Goal: Find contact information: Find contact information

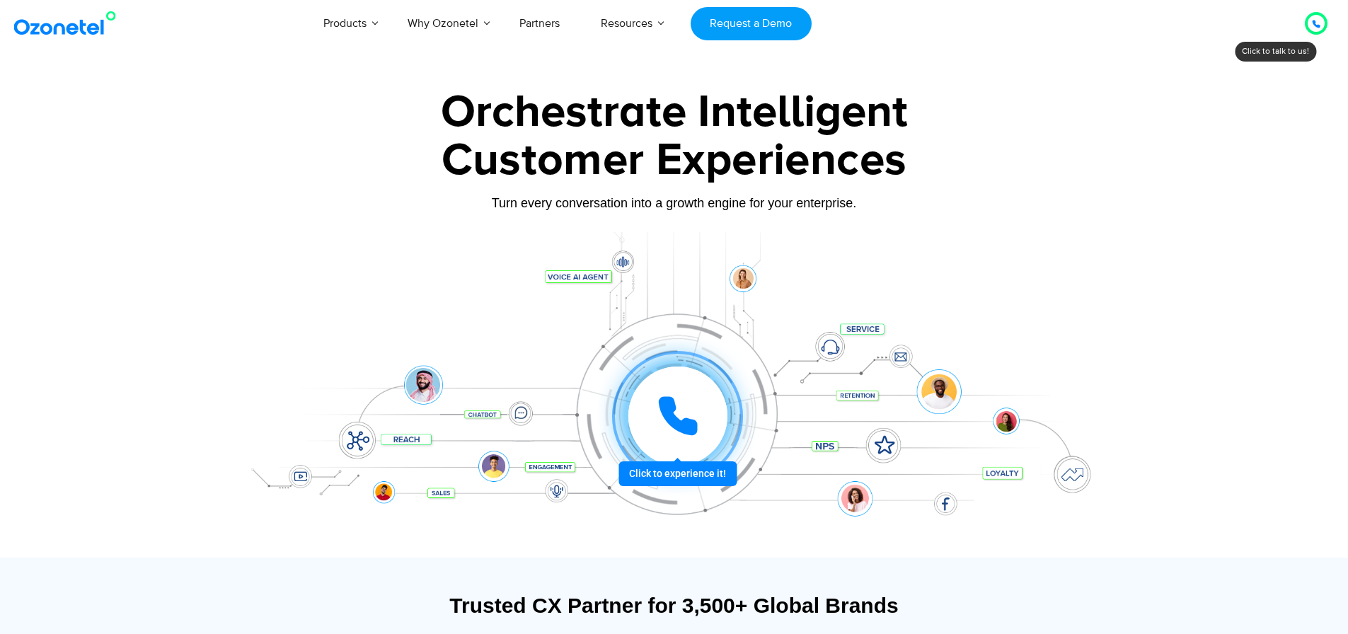
click at [1316, 27] on icon at bounding box center [1316, 24] width 7 height 7
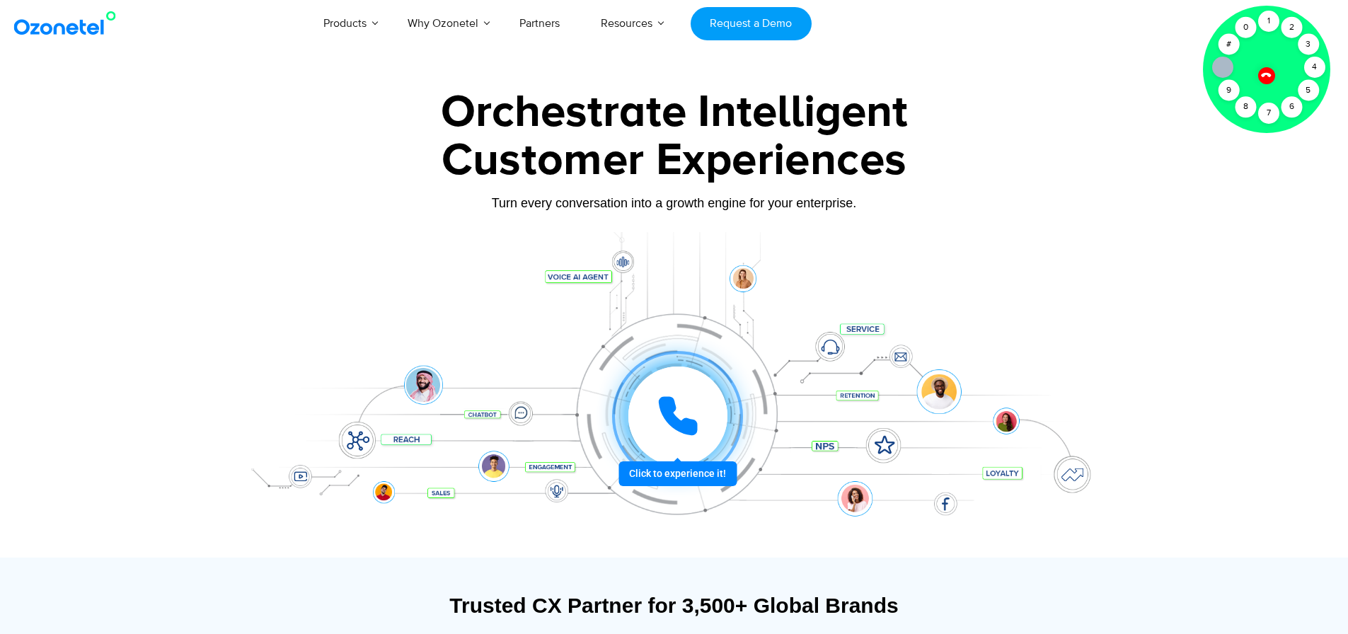
click at [1225, 197] on div at bounding box center [674, 317] width 1348 height 482
click at [1266, 77] on icon at bounding box center [1266, 75] width 12 height 12
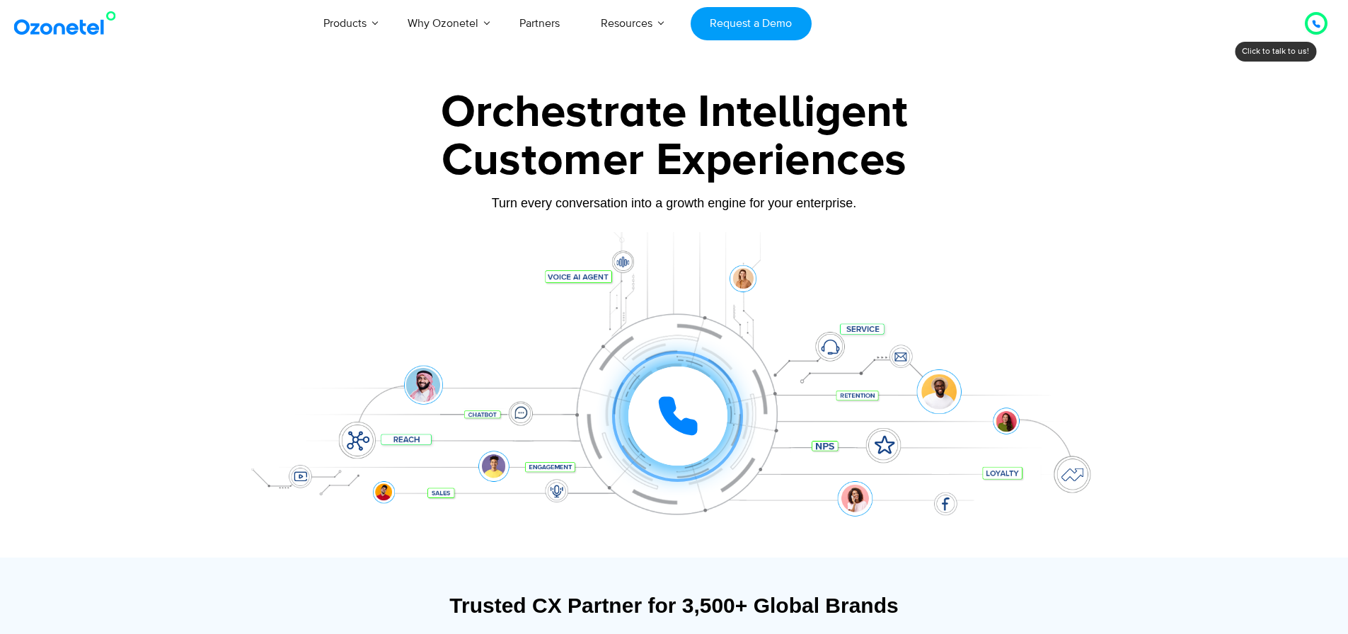
click at [1318, 23] on icon at bounding box center [1316, 24] width 8 height 8
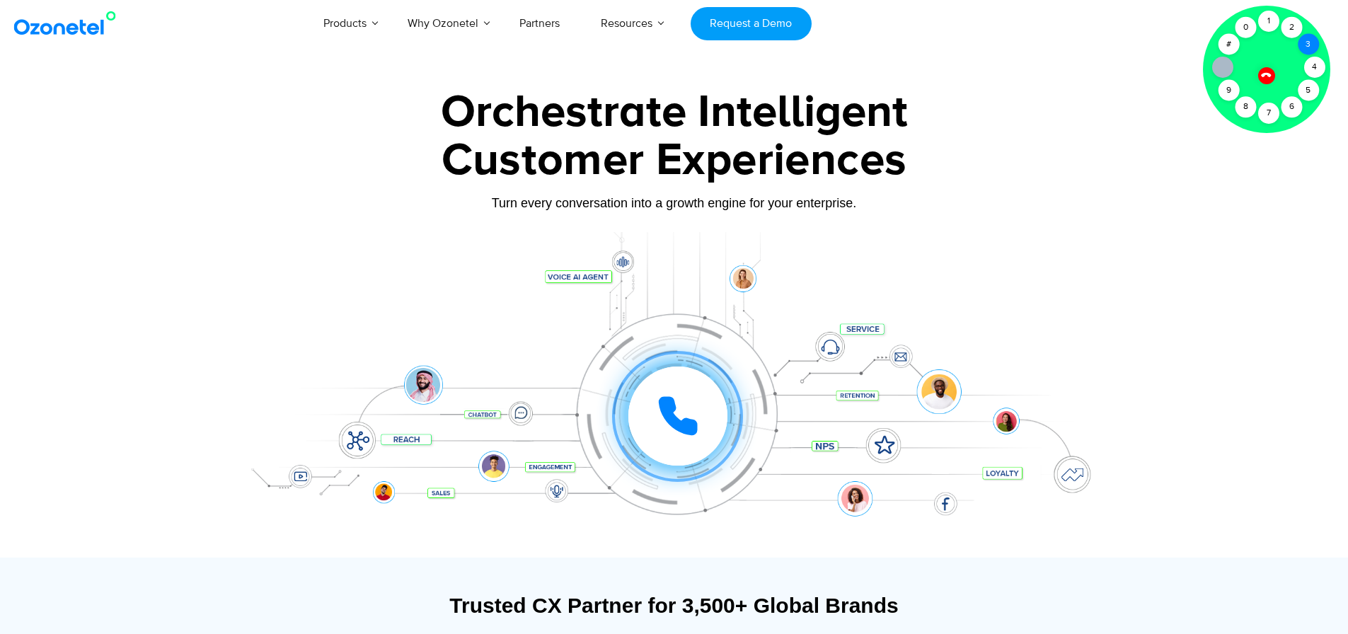
click at [1307, 42] on div "3" at bounding box center [1308, 44] width 21 height 21
click at [1314, 63] on div "4" at bounding box center [1314, 67] width 21 height 21
click at [1216, 68] on div at bounding box center [1222, 67] width 21 height 21
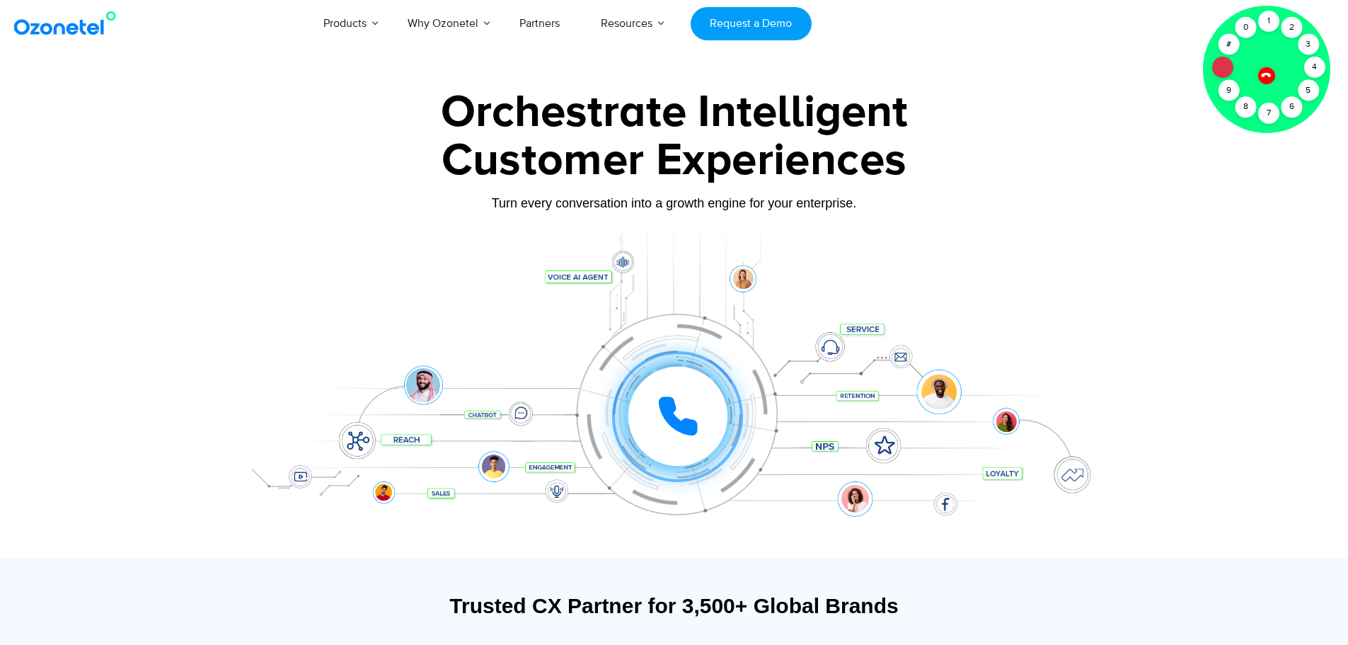
click at [1217, 65] on icon at bounding box center [1222, 67] width 11 height 11
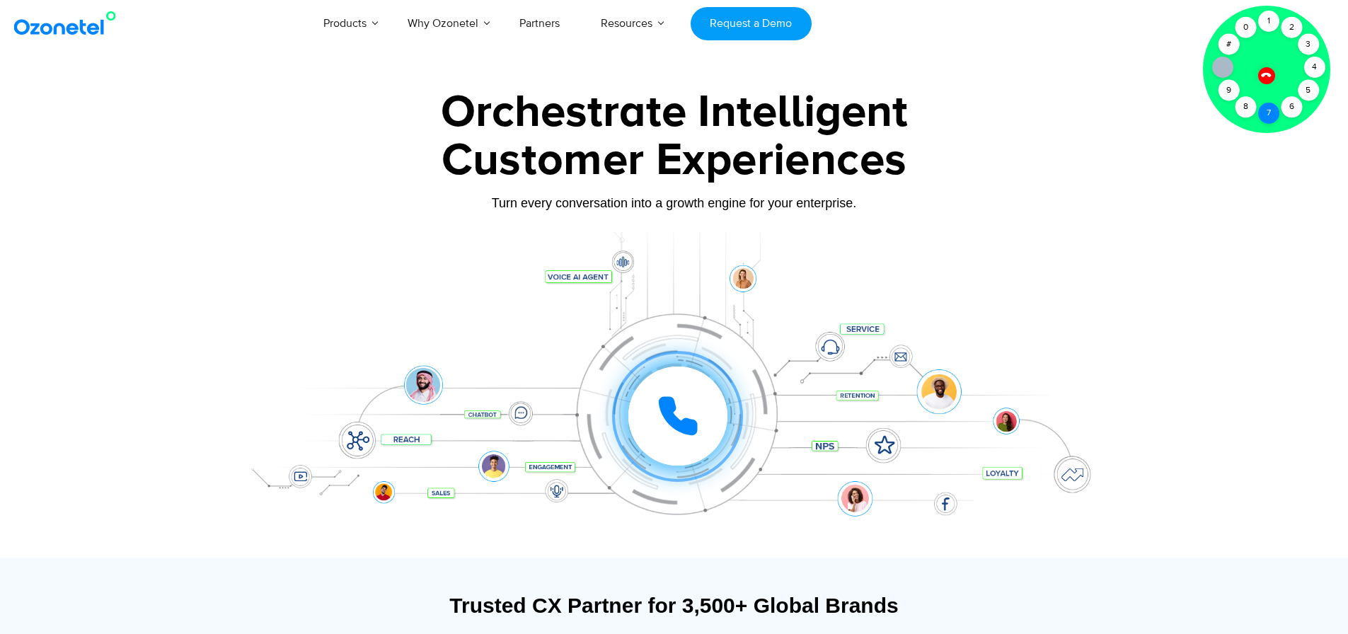
click at [1262, 115] on div "7" at bounding box center [1268, 113] width 21 height 21
click at [1306, 89] on div "5" at bounding box center [1308, 90] width 21 height 21
click at [1306, 87] on div "5" at bounding box center [1308, 90] width 21 height 21
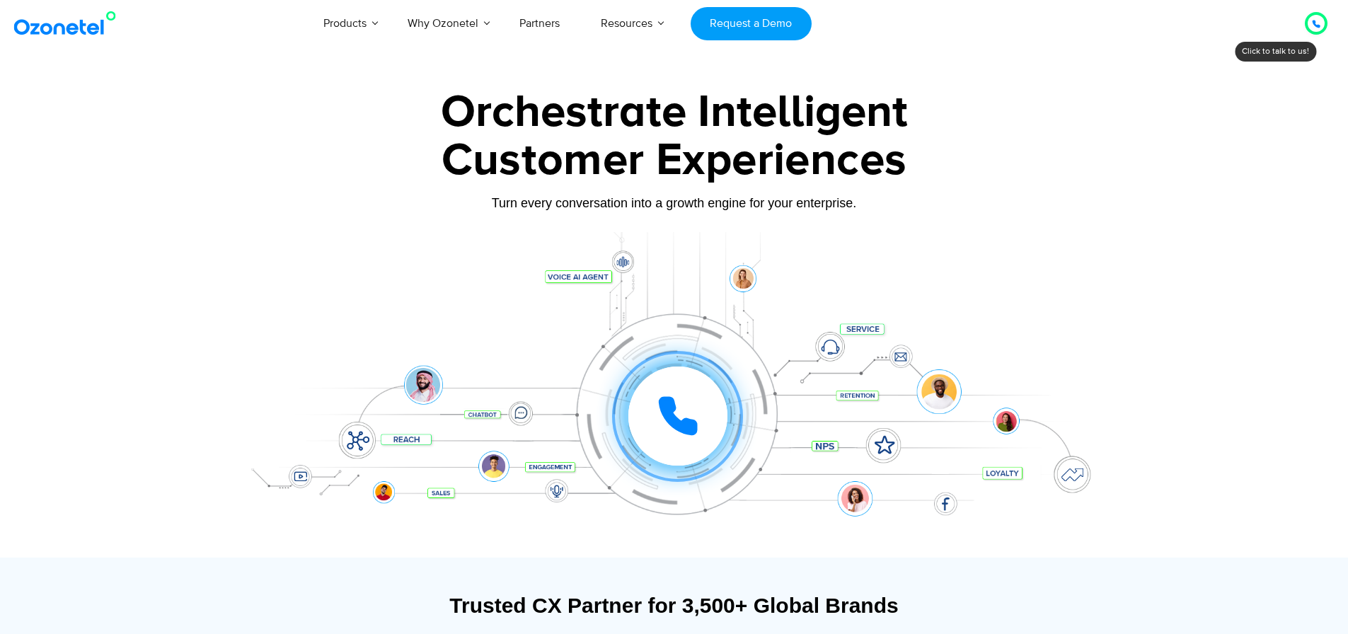
drag, startPoint x: 1330, startPoint y: 23, endPoint x: 1318, endPoint y: 25, distance: 12.1
click at [1316, 23] on div "Click to talk to us! Call ended 1 2 3 4 5 6 7 8 9 # 0" at bounding box center [1316, 23] width 0 height 0
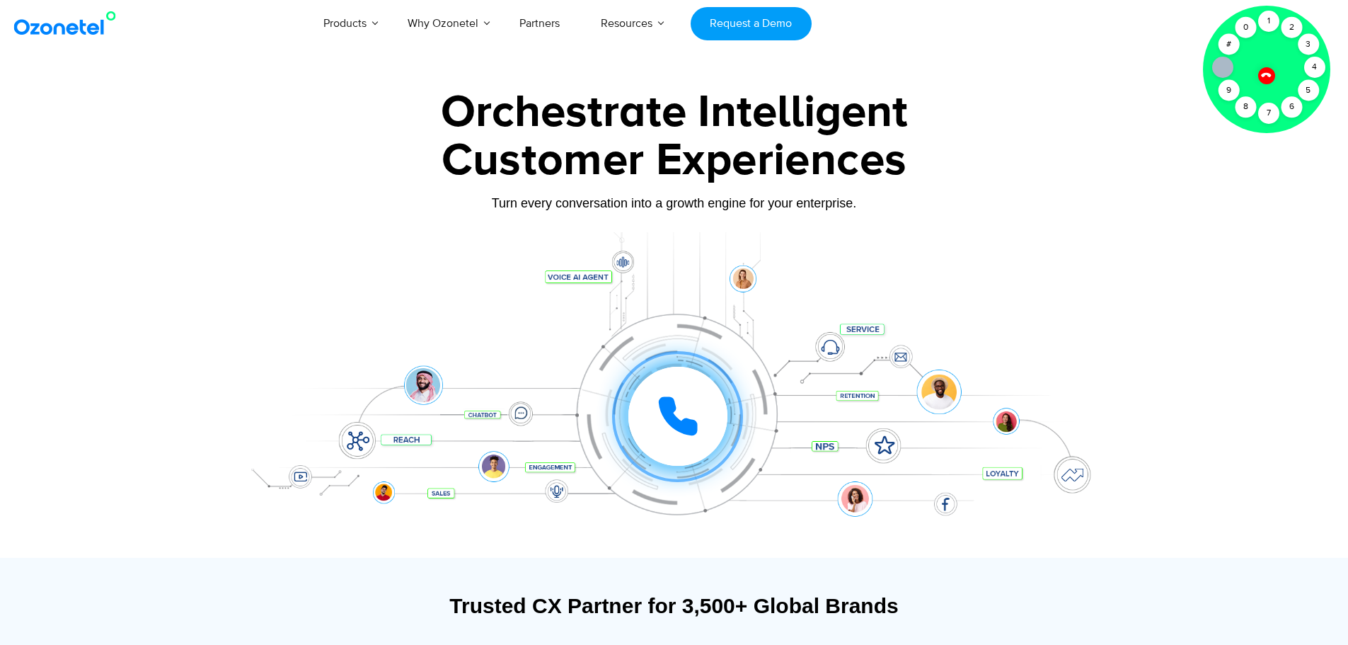
click at [1316, 23] on div "Click to talk to us! Call connected 1 2 3 4 5 6 7 8 9 # 0" at bounding box center [1316, 23] width 0 height 0
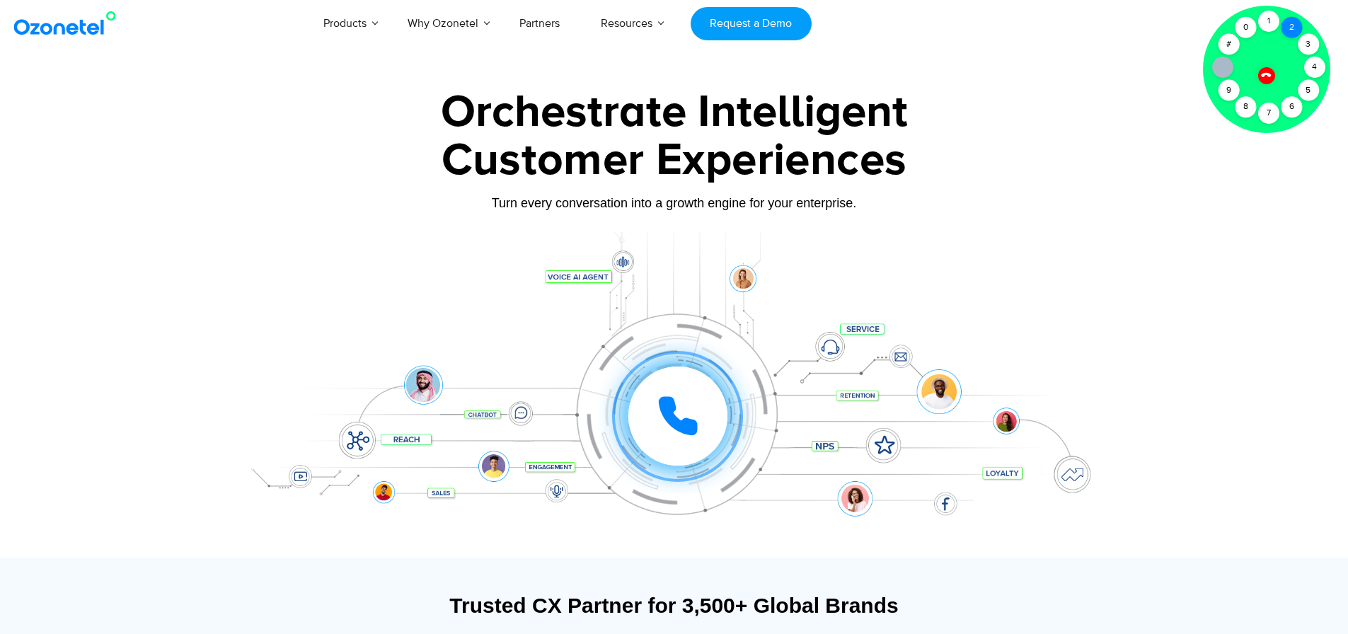
click at [1289, 31] on div "2" at bounding box center [1291, 27] width 21 height 21
click at [671, 412] on icon at bounding box center [677, 415] width 35 height 35
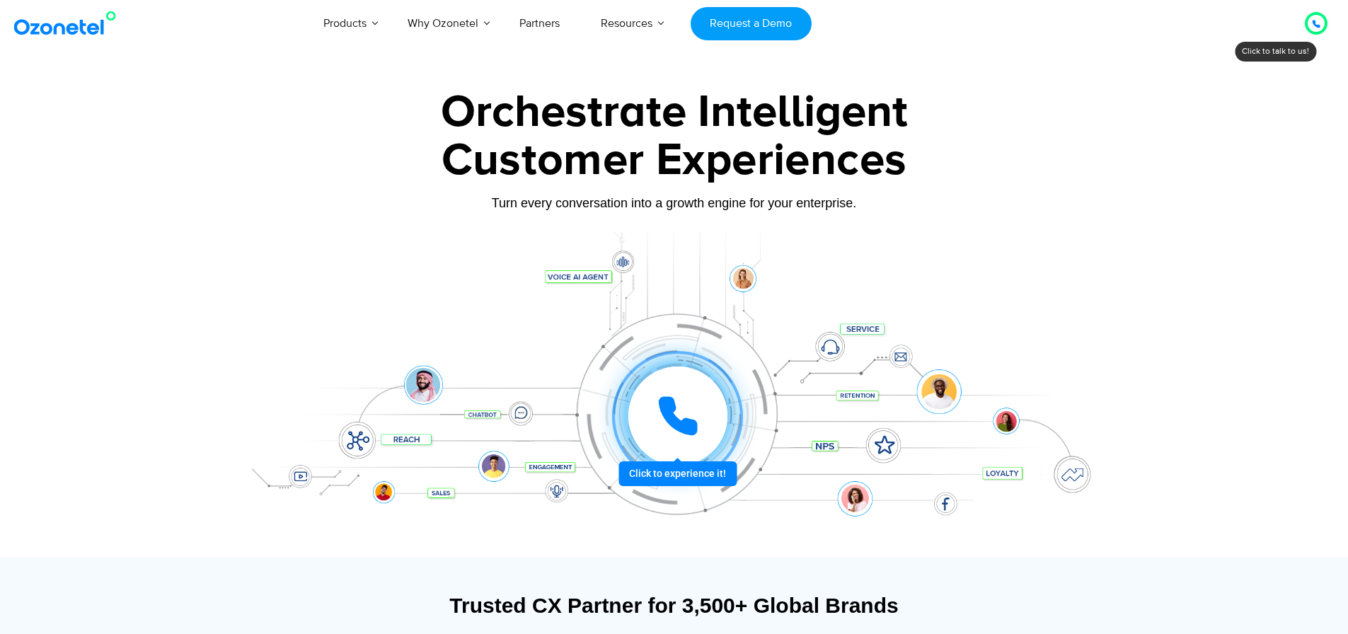
click at [674, 417] on icon at bounding box center [677, 415] width 35 height 35
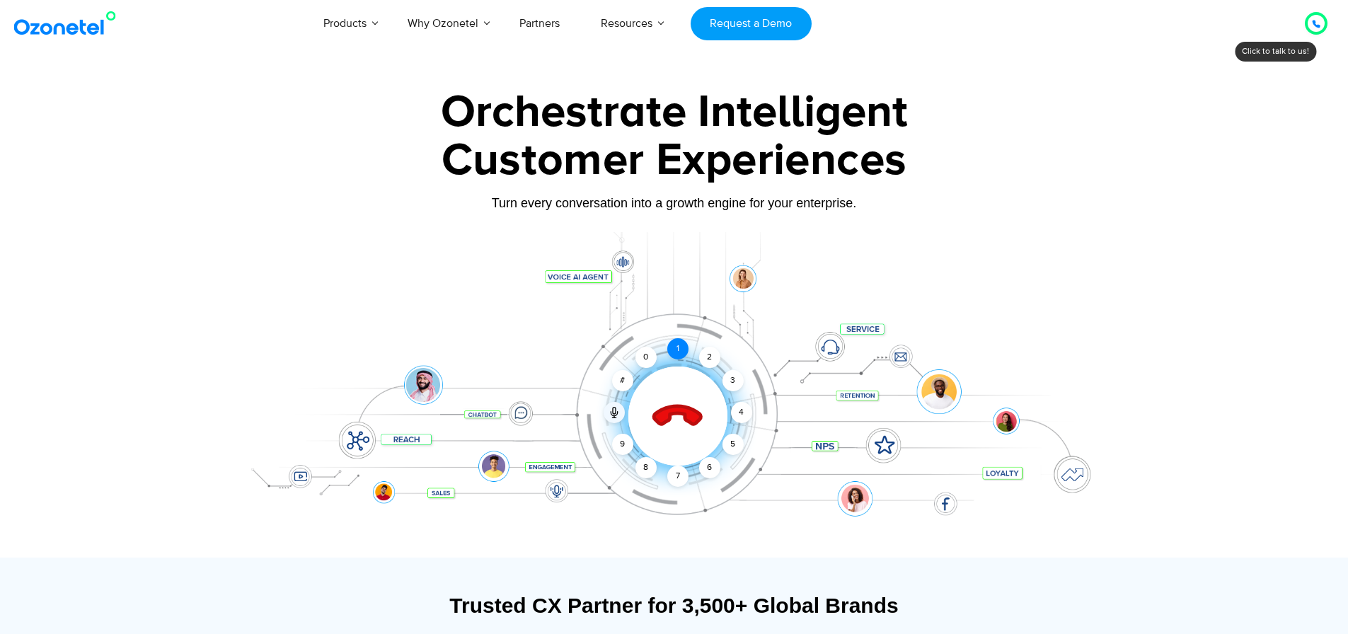
click at [677, 353] on div "1" at bounding box center [677, 348] width 21 height 21
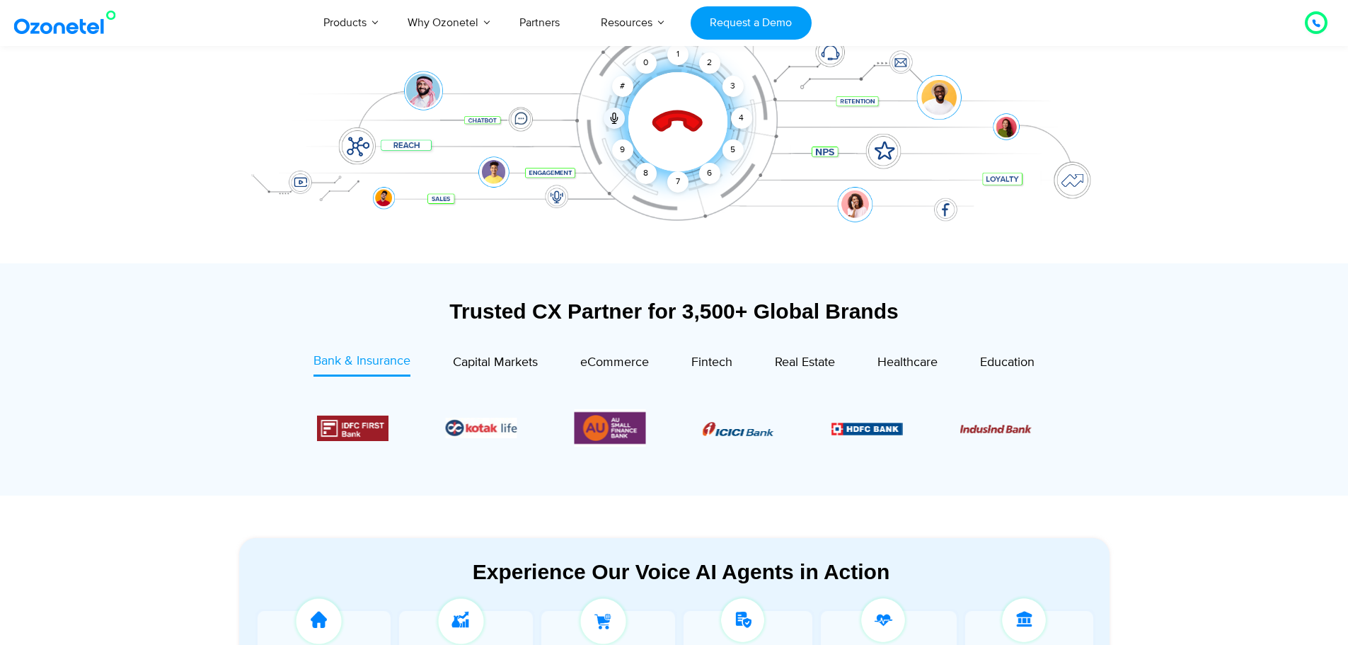
scroll to position [238, 0]
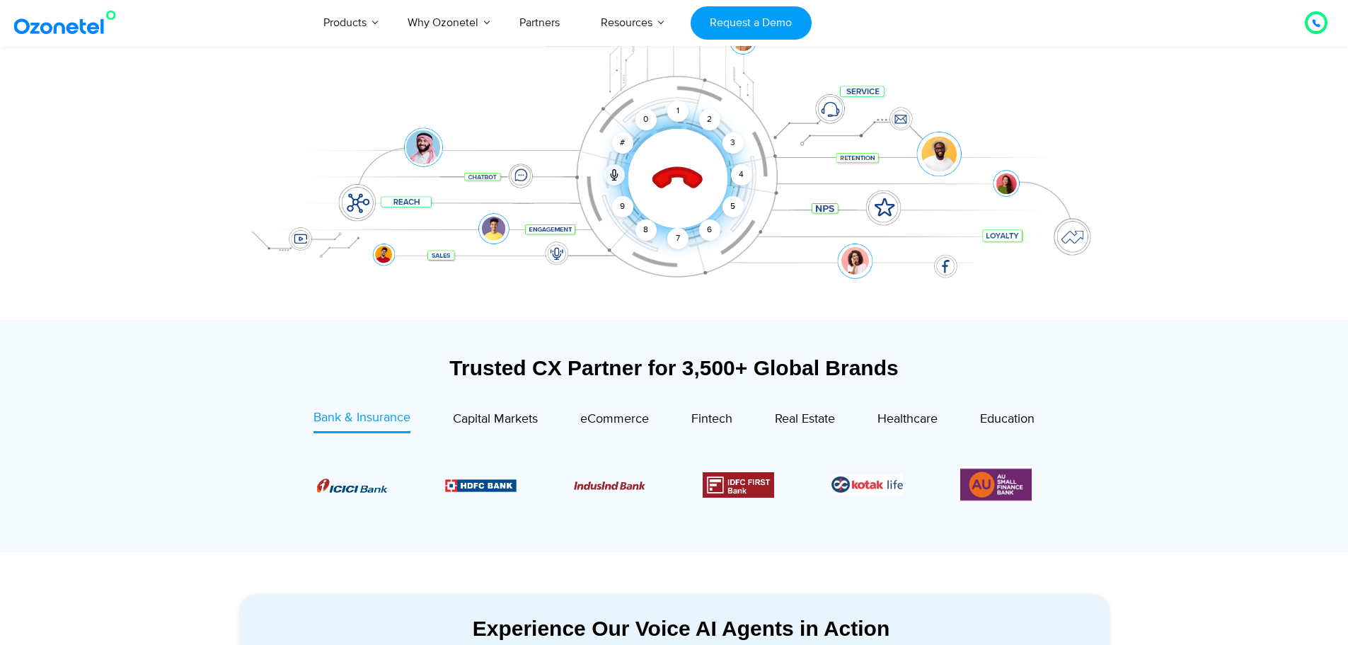
click at [511, 178] on div "Click to end call Call connected 1 2 3 4 5 6 7 8 9 # 0" at bounding box center [677, 150] width 877 height 57
click at [518, 175] on div "Click to end call Call connected 1 2 3 4 5 6 7 8 9 # 0" at bounding box center [677, 150] width 877 height 57
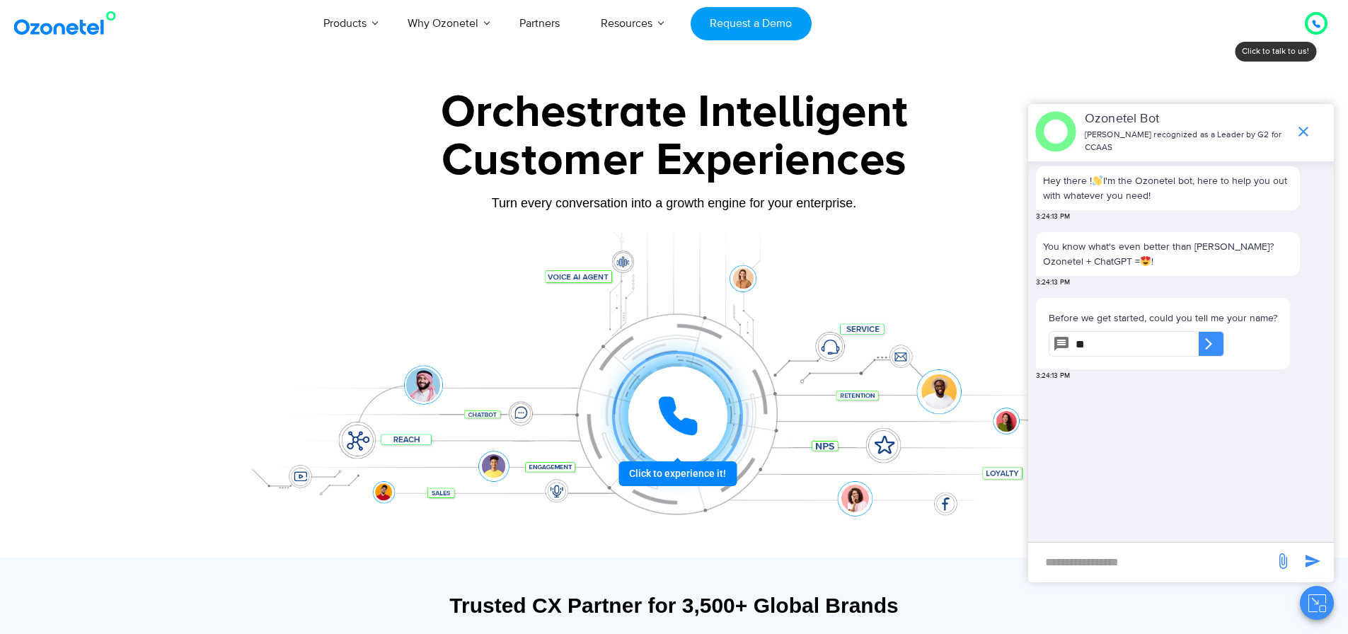
type input "**"
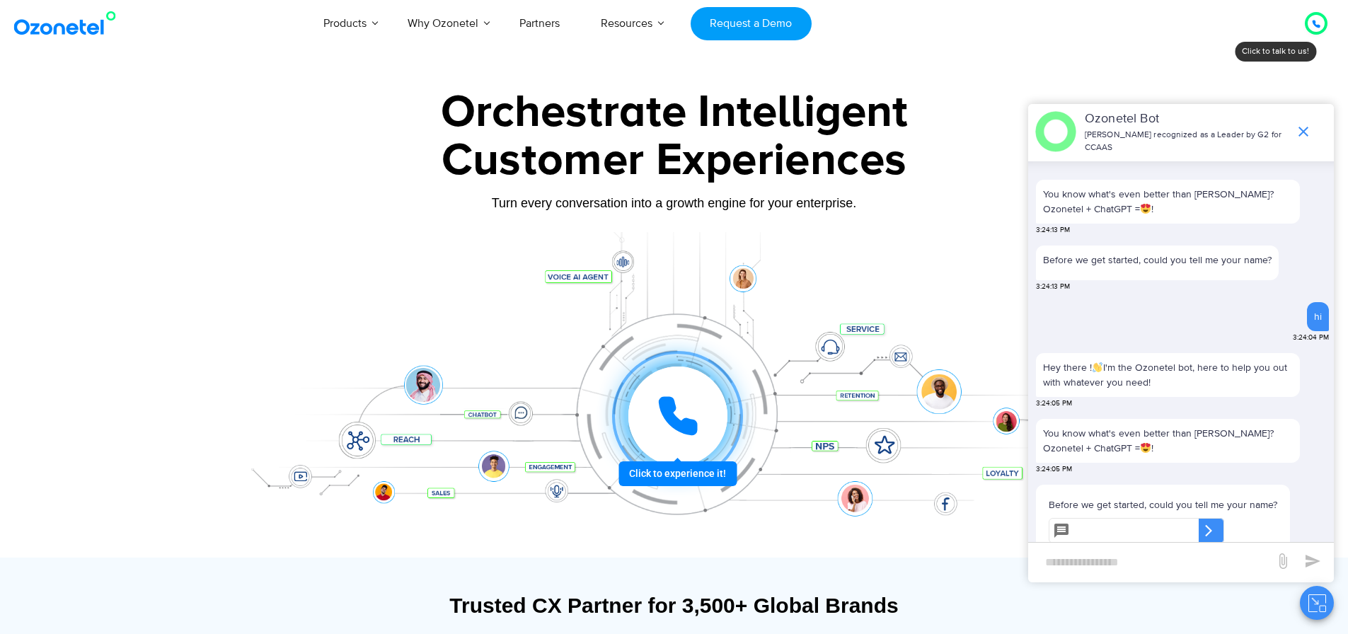
scroll to position [72, 0]
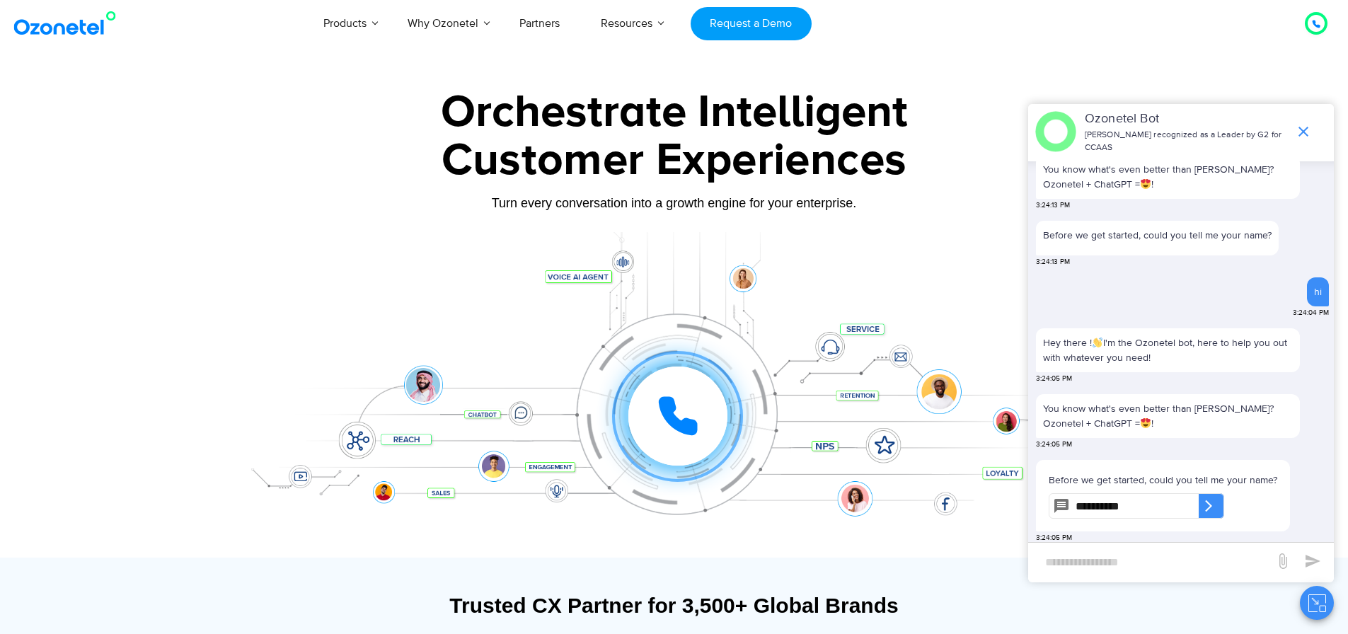
type input "**********"
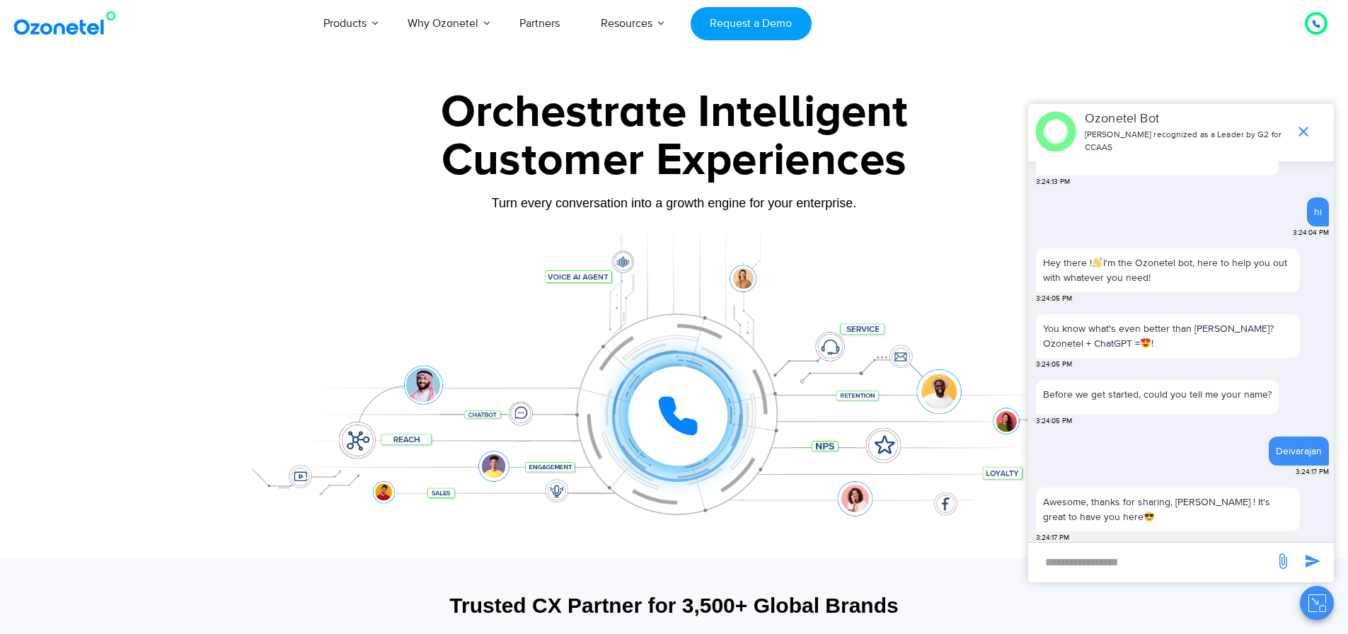
scroll to position [261, 0]
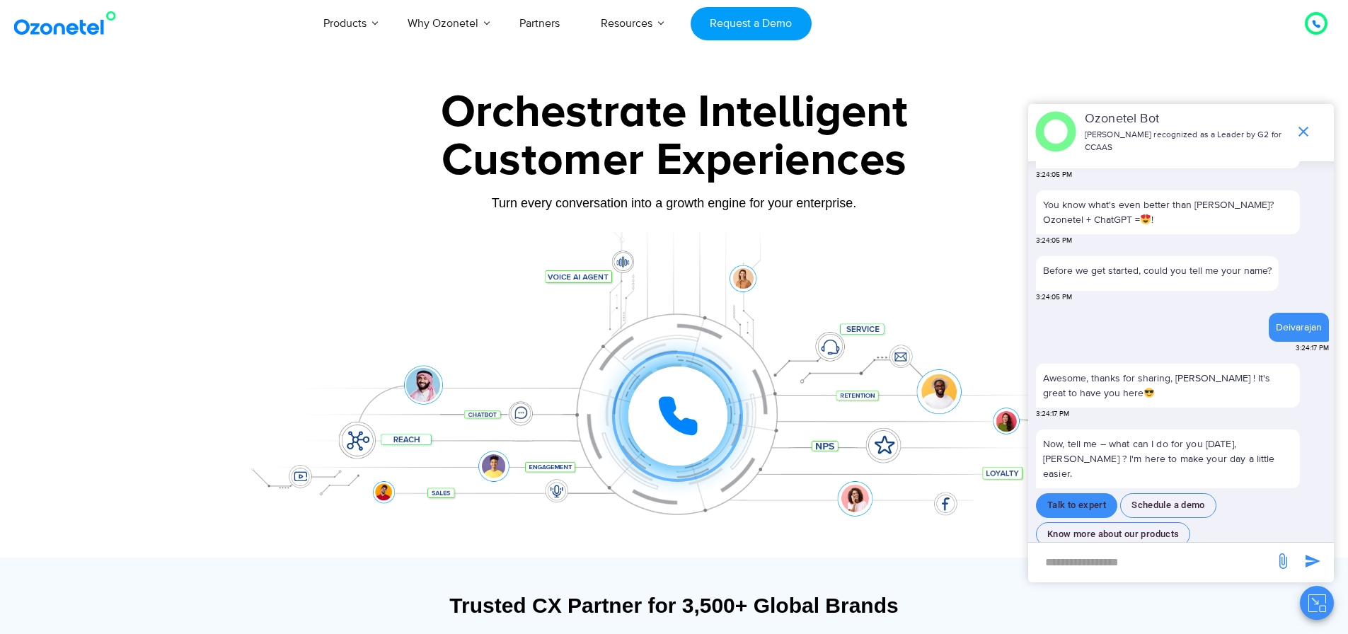
click at [1084, 493] on button "Talk to expert" at bounding box center [1076, 505] width 81 height 25
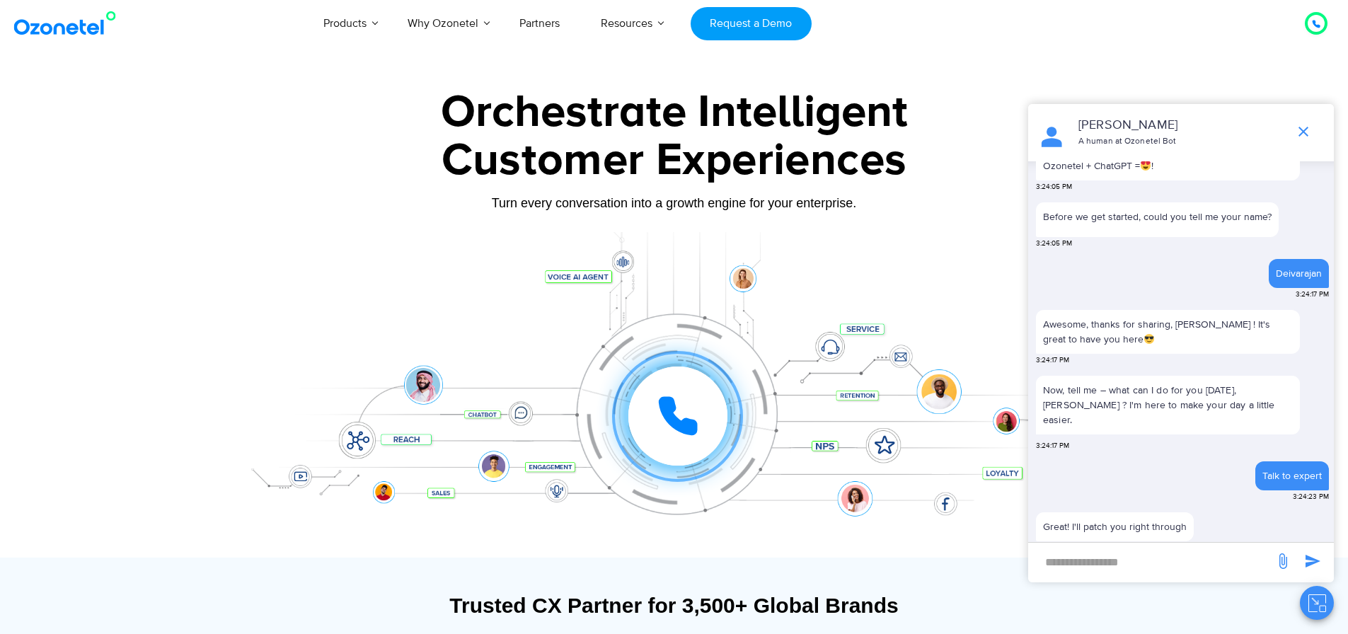
scroll to position [331, 0]
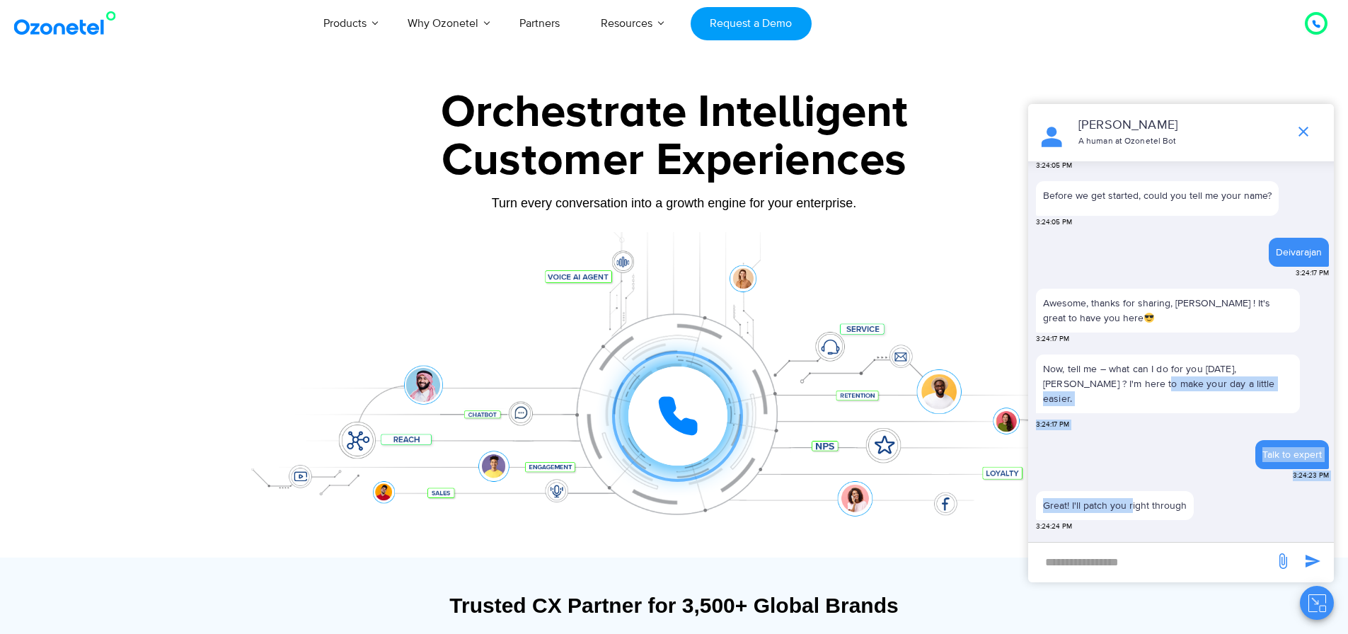
drag, startPoint x: 1111, startPoint y: 395, endPoint x: 1134, endPoint y: 490, distance: 97.5
click at [1134, 490] on div "**********" at bounding box center [1182, 196] width 303 height 733
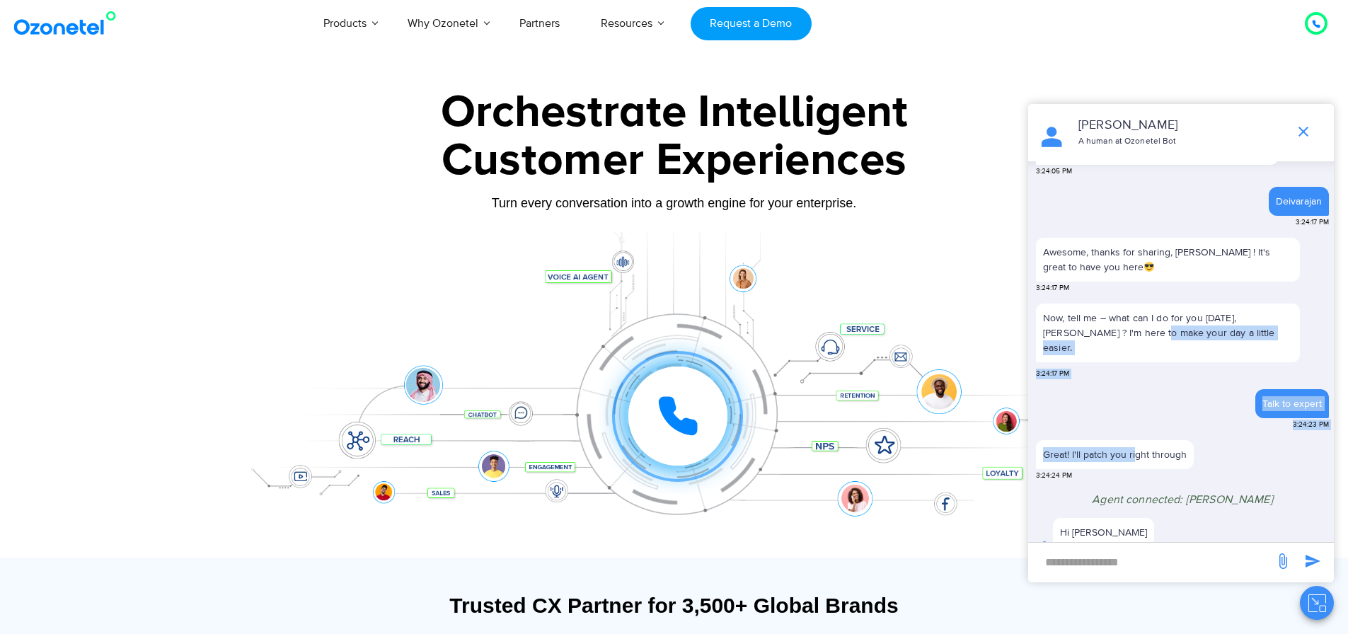
scroll to position [423, 0]
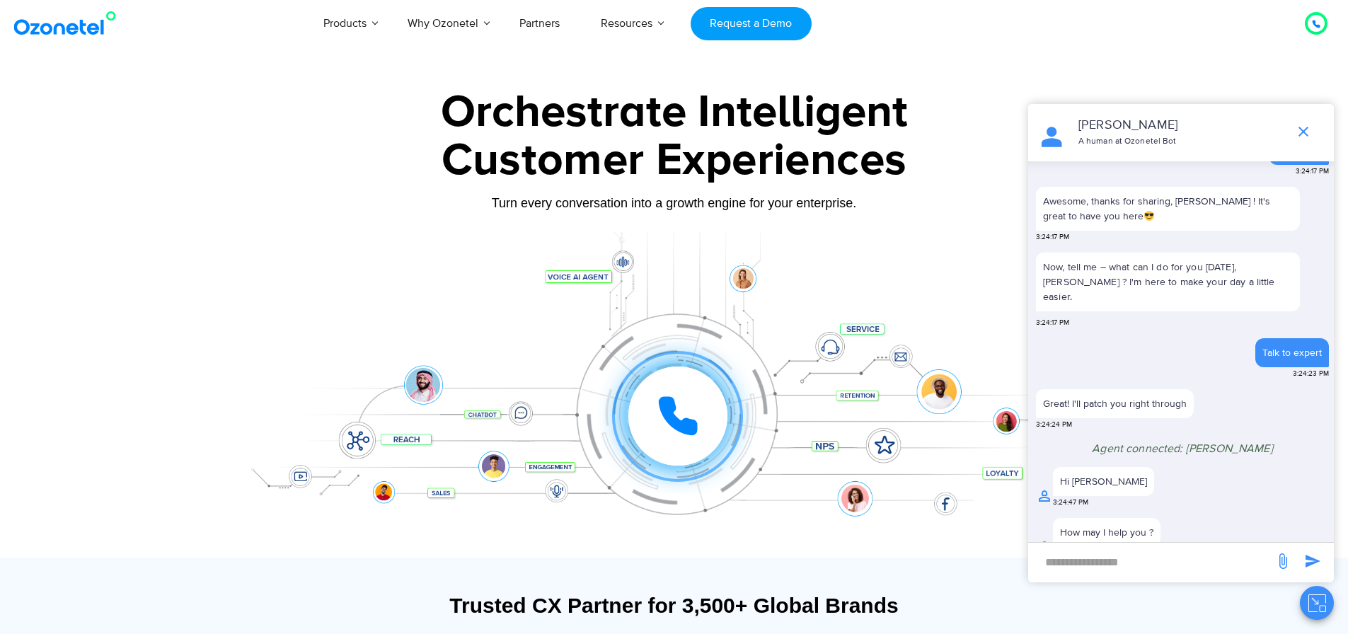
click at [1211, 560] on input "new-msg-input" at bounding box center [1151, 562] width 232 height 24
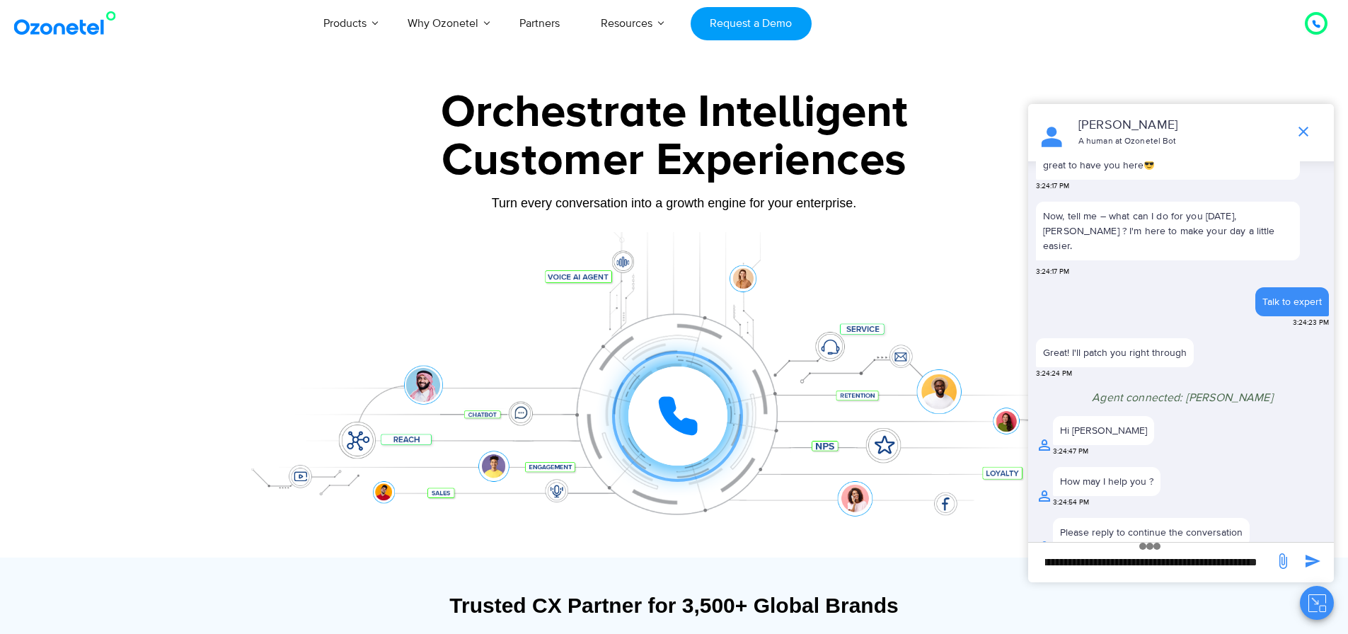
scroll to position [0, 425]
type input "**********"
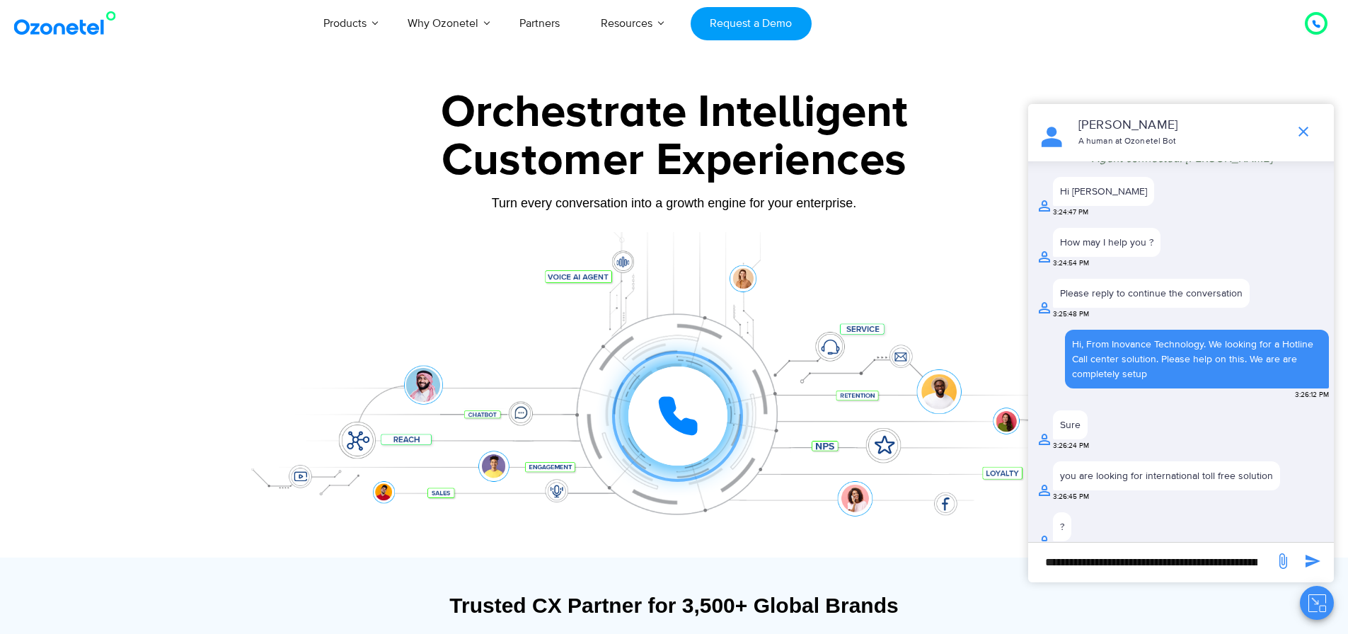
scroll to position [678, 0]
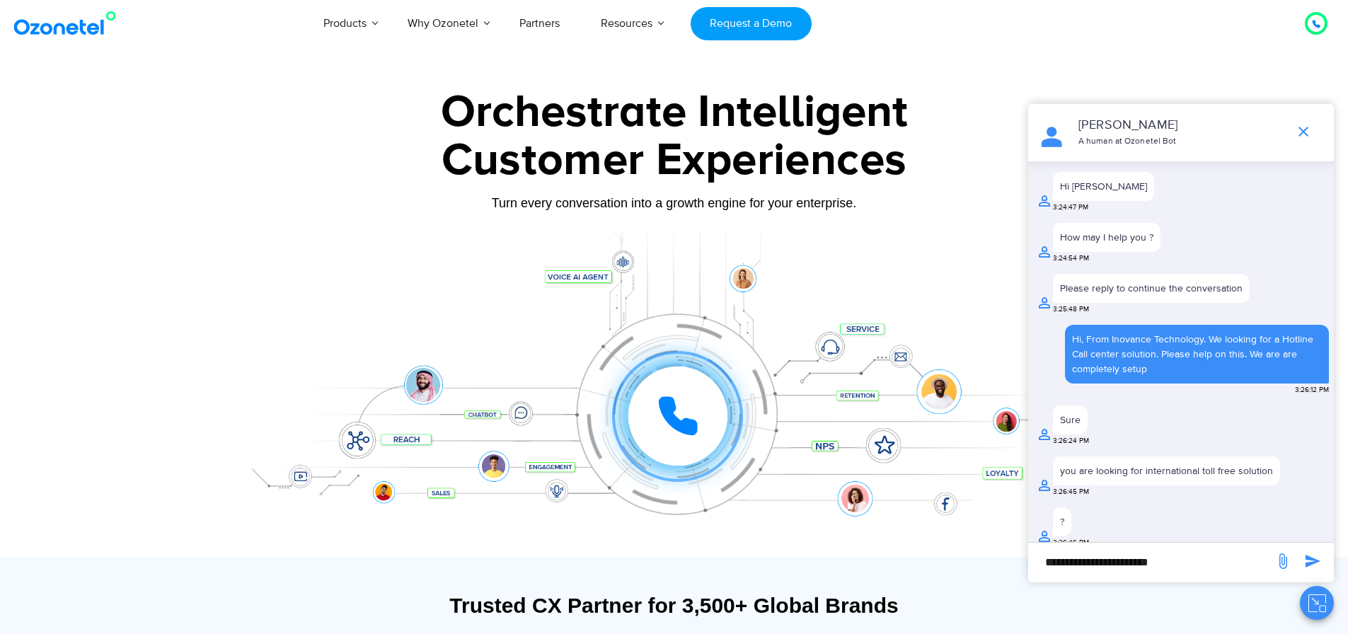
type input "**********"
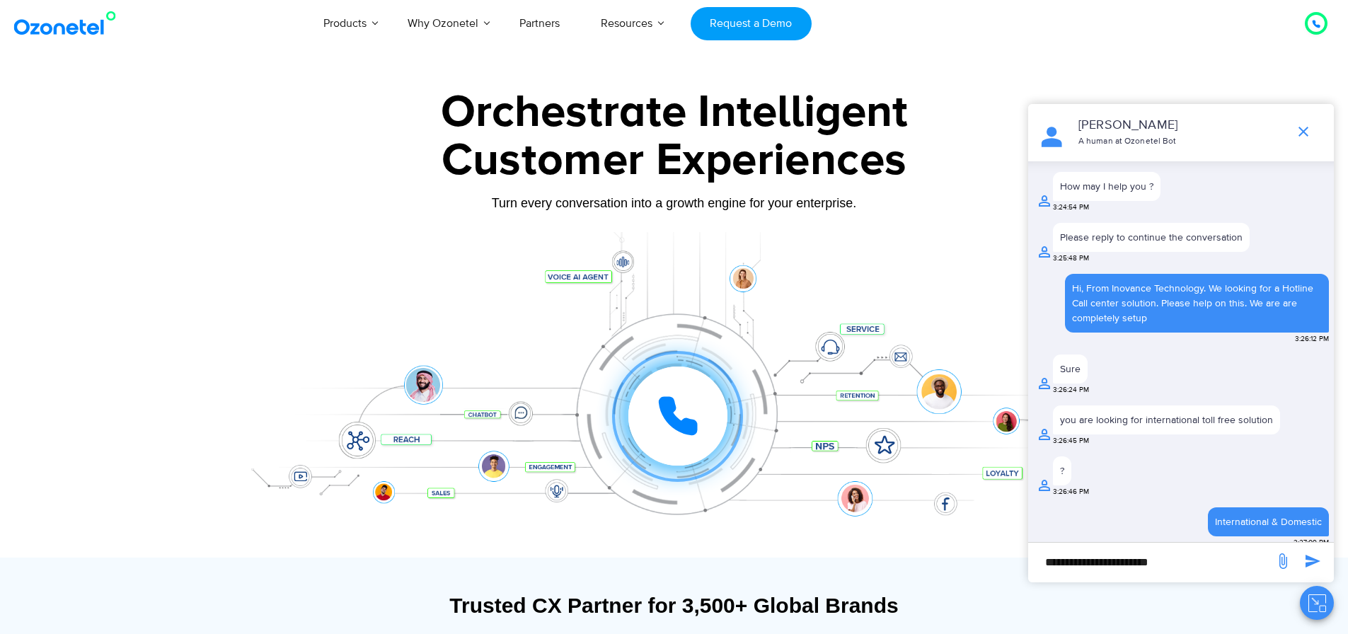
scroll to position [785, 0]
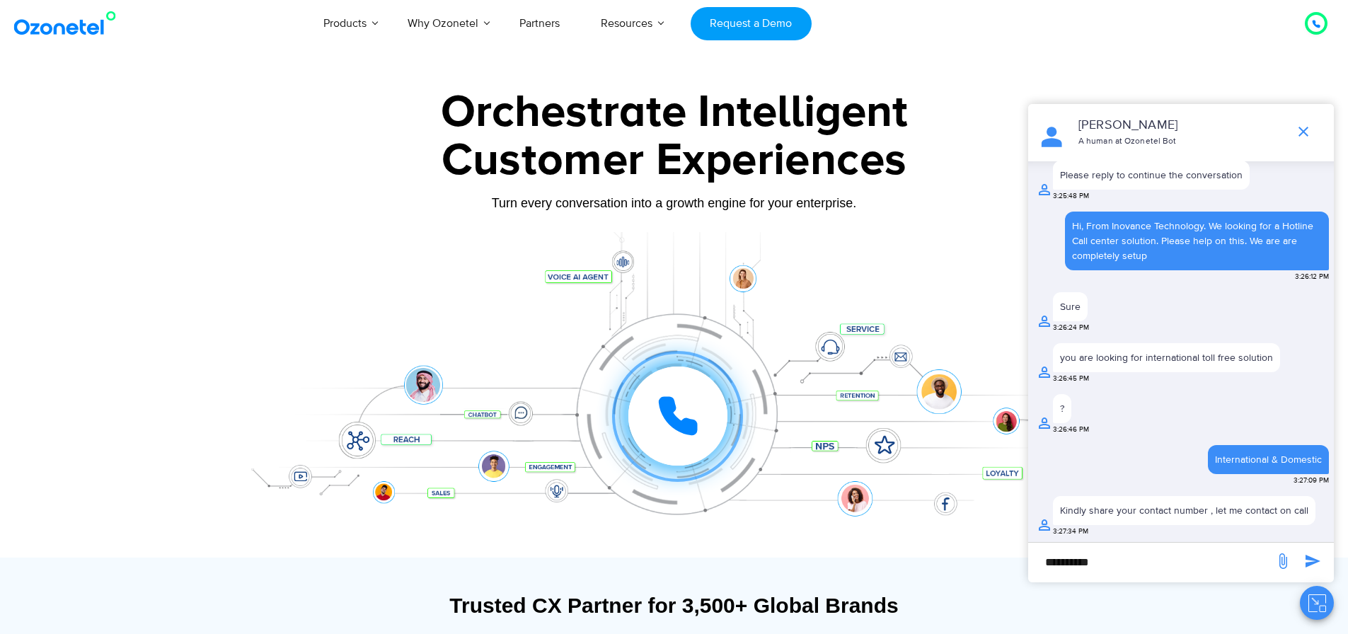
type input "**********"
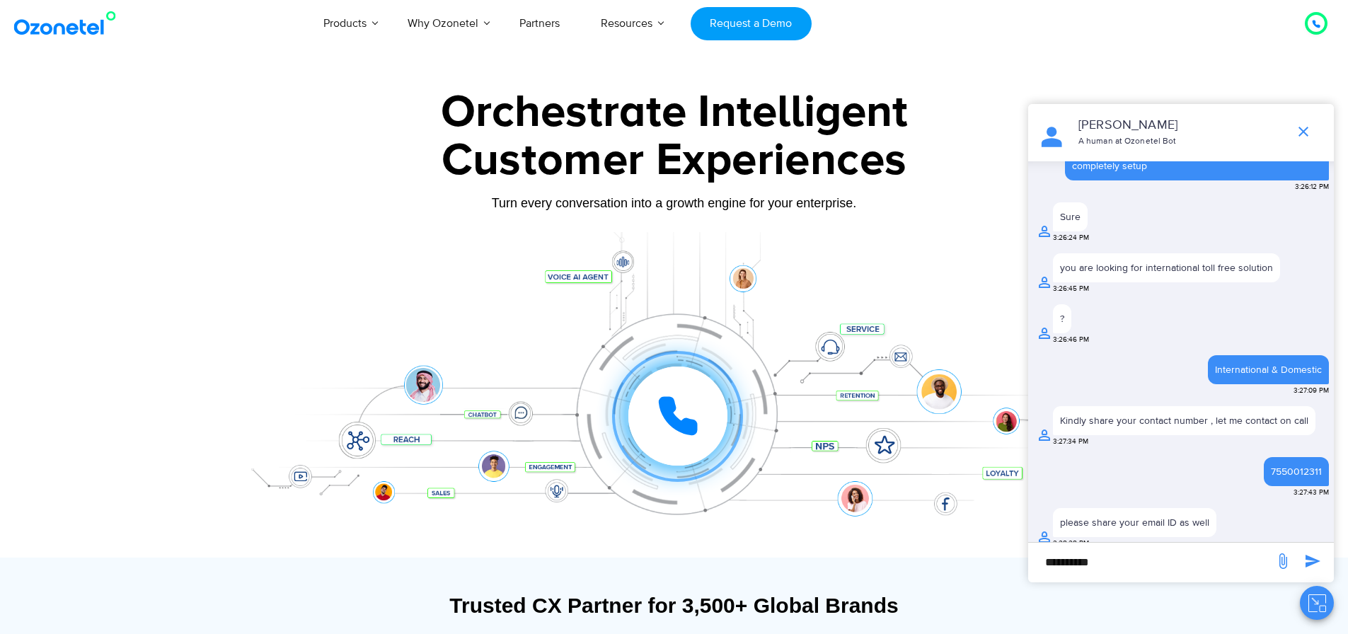
scroll to position [882, 0]
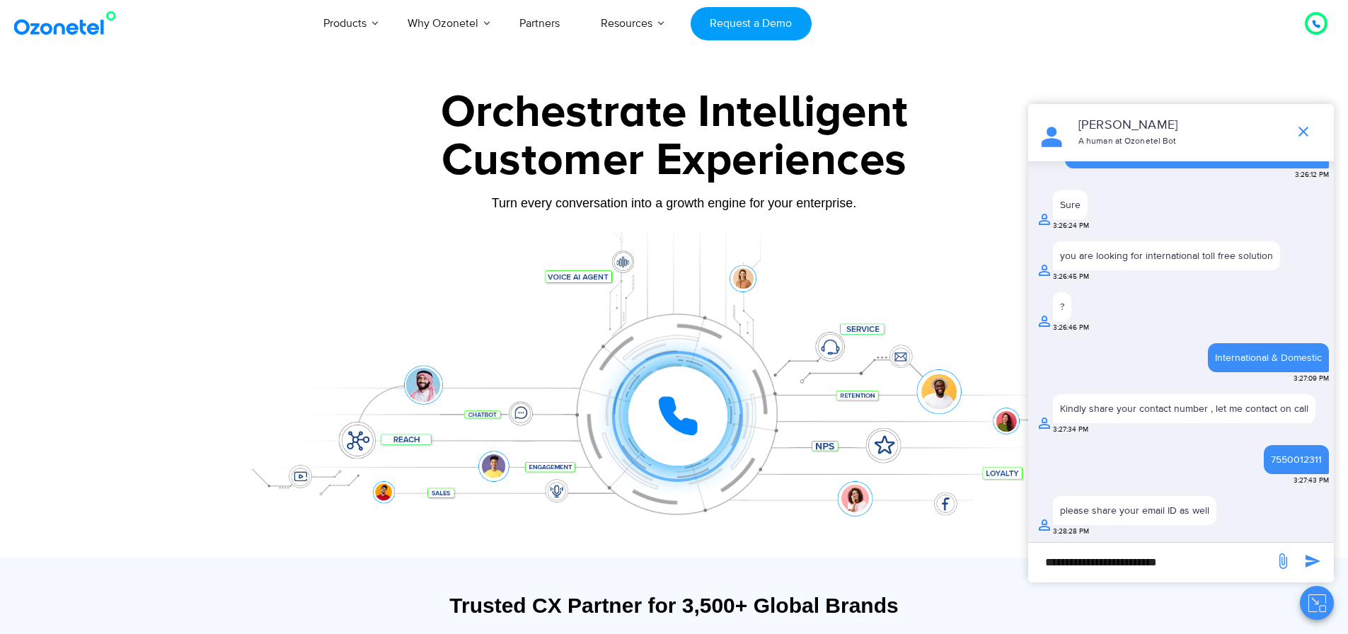
type input "**********"
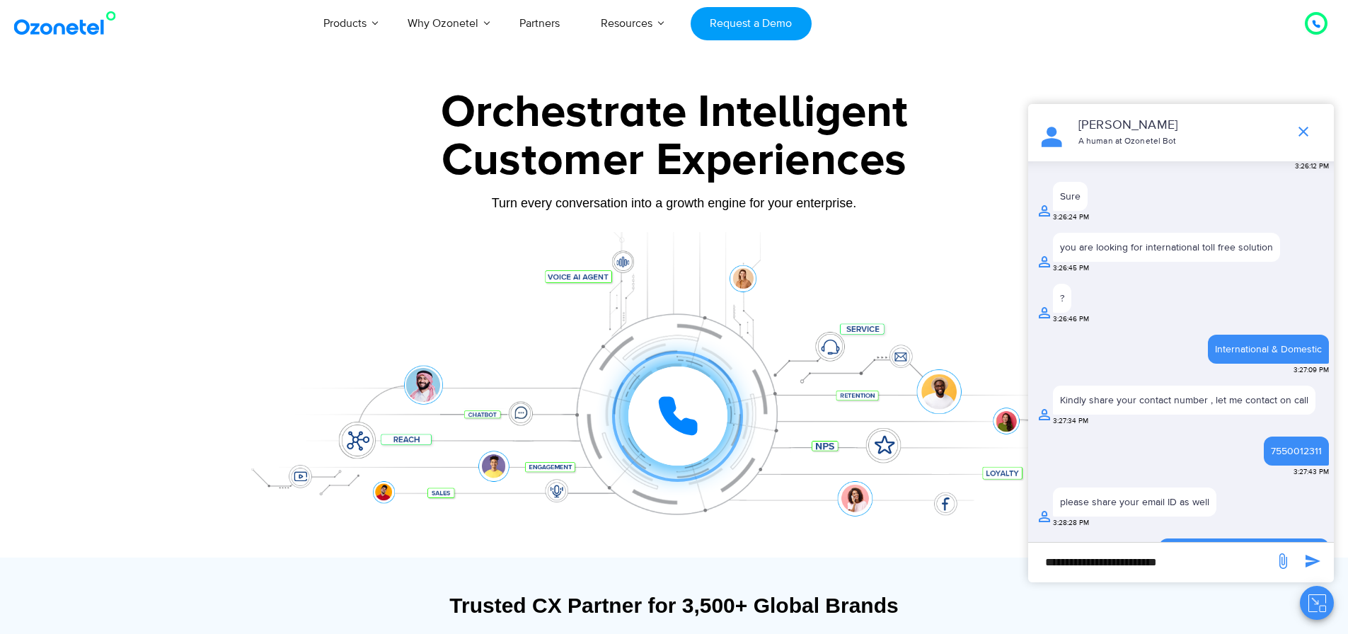
scroll to position [928, 0]
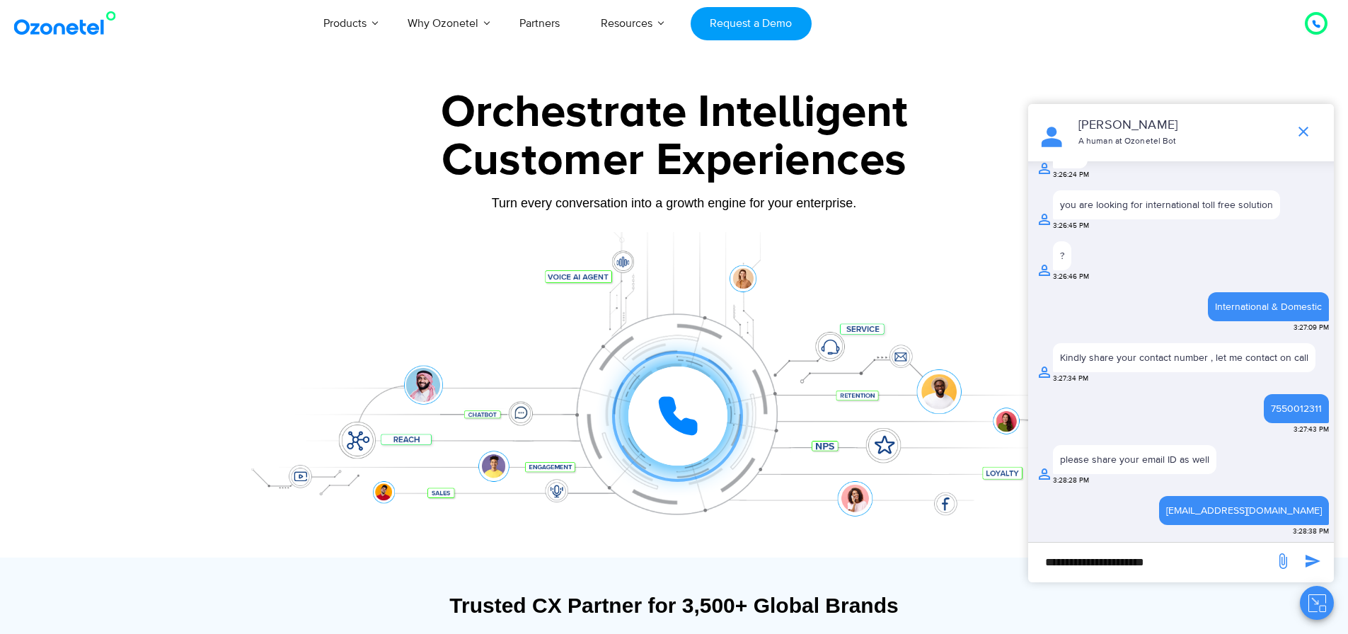
type input "**********"
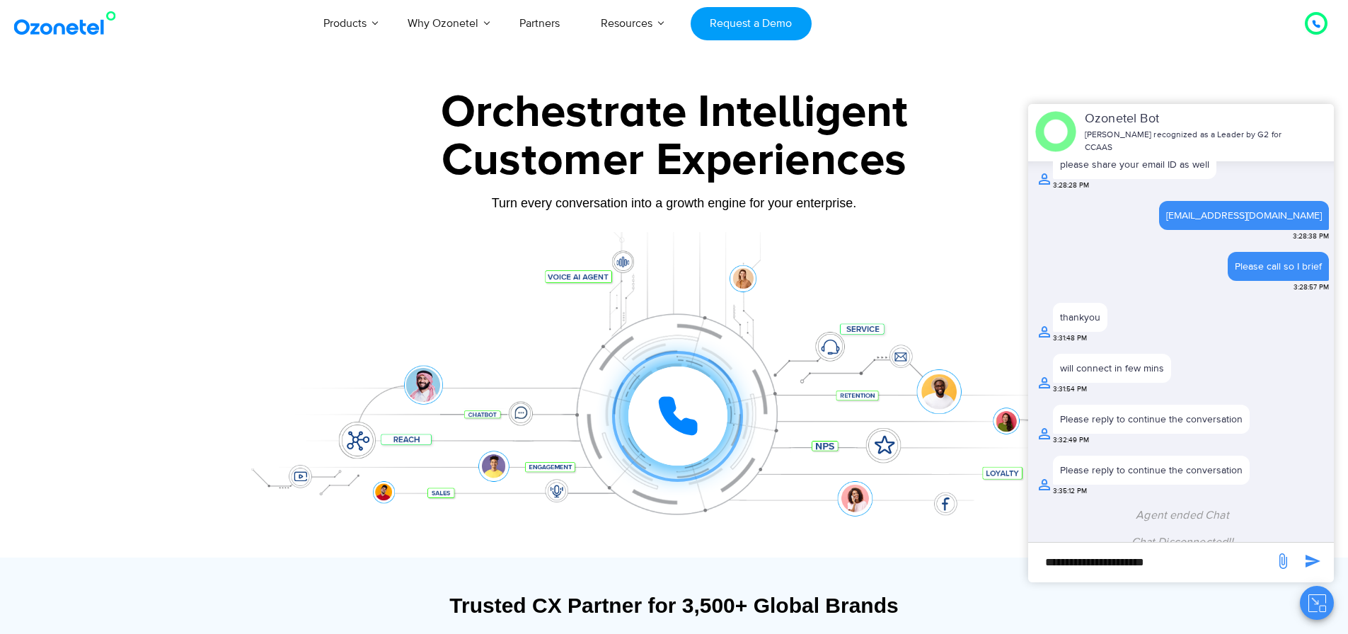
scroll to position [1162, 0]
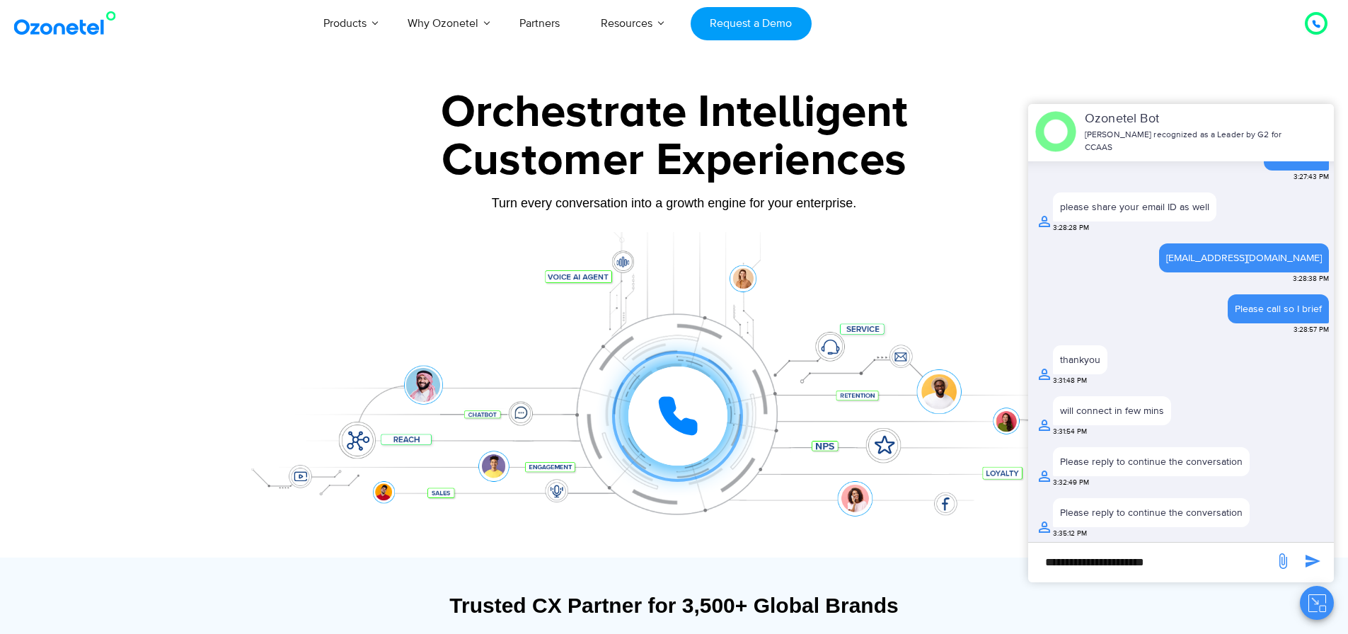
click at [1128, 564] on input "**********" at bounding box center [1151, 562] width 232 height 24
type input "**"
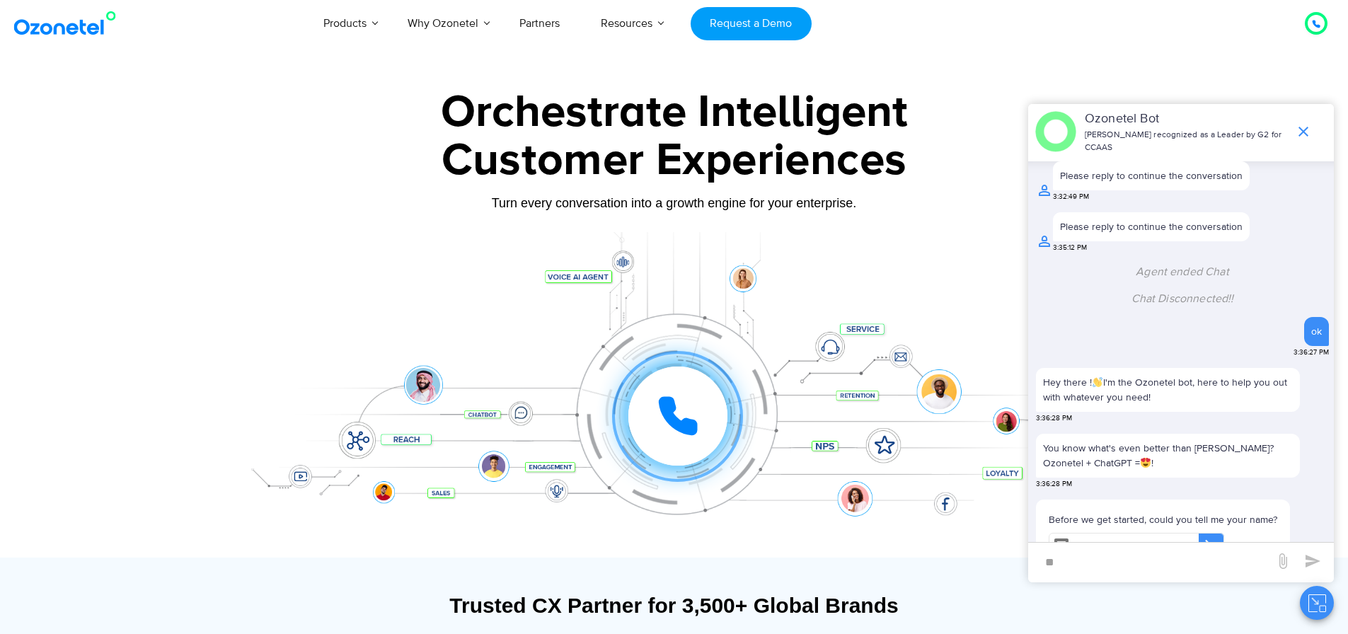
scroll to position [1458, 0]
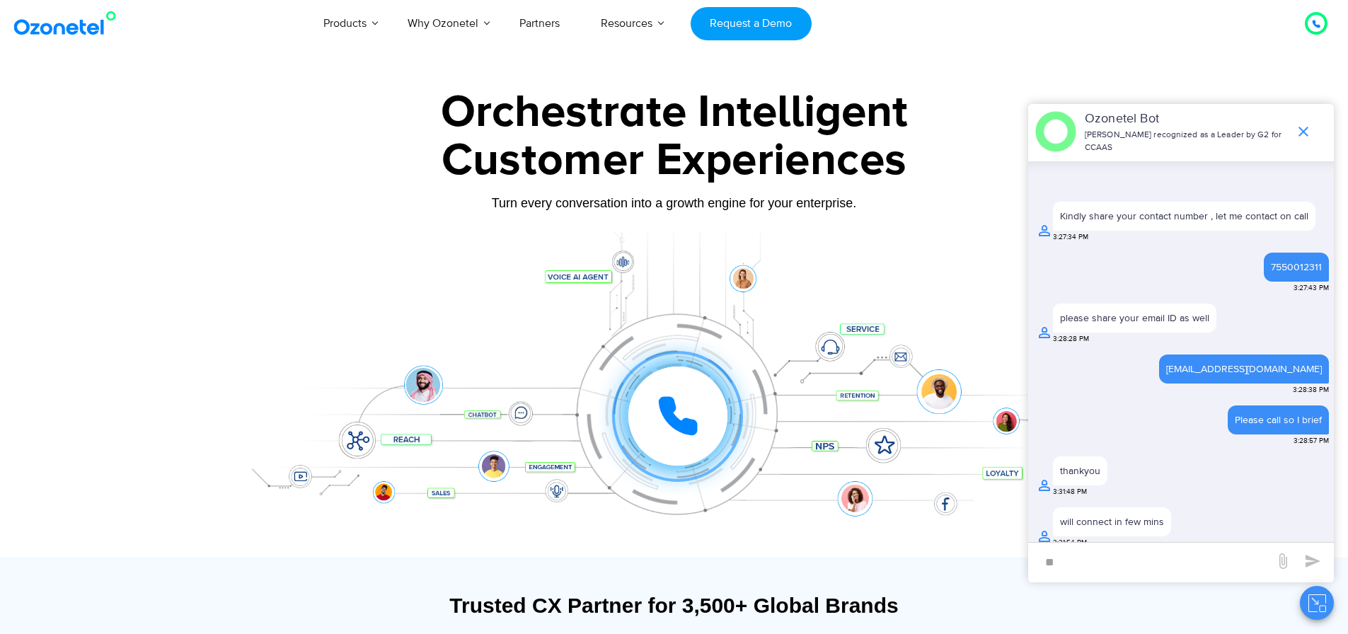
scroll to position [1165, 0]
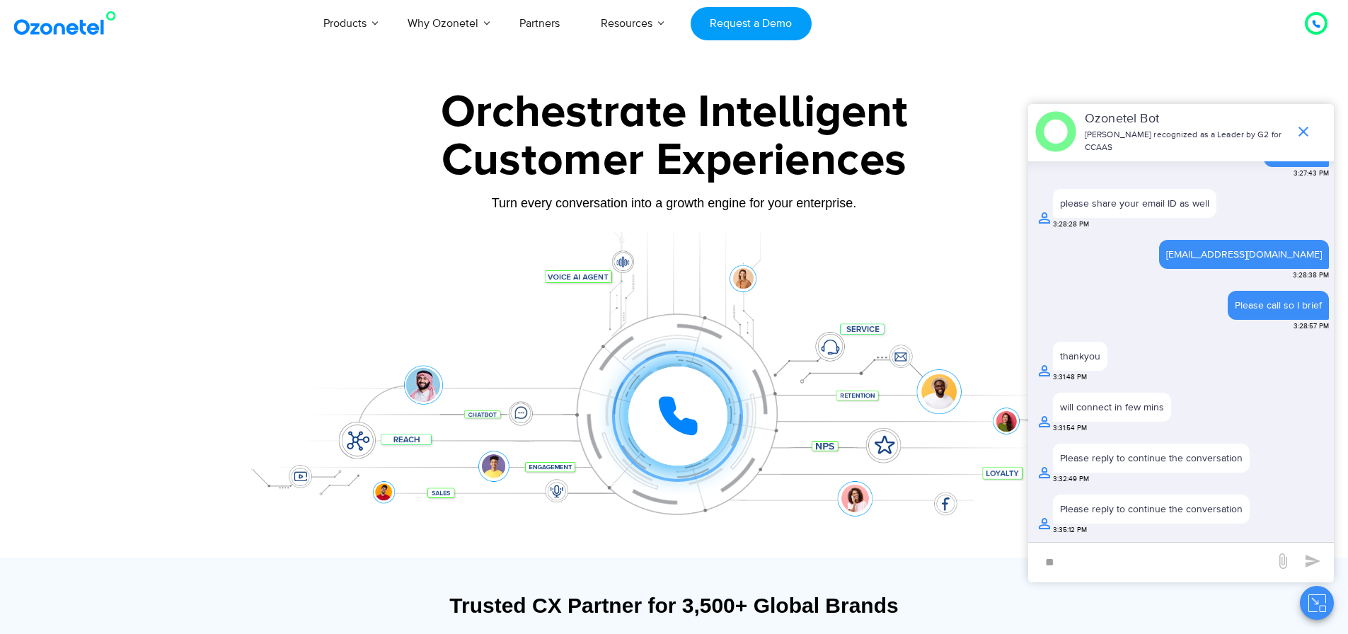
click at [625, 264] on div at bounding box center [674, 394] width 884 height 325
click at [742, 279] on div "Click to experience it! Call in progress... 1 2 3 4 5 6 7 8 9 # 0" at bounding box center [674, 387] width 884 height 241
drag, startPoint x: 742, startPoint y: 279, endPoint x: 860, endPoint y: 615, distance: 355.6
click at [964, 624] on div "Trusted CX Partner for 3,500+ Global Brands" at bounding box center [674, 612] width 870 height 39
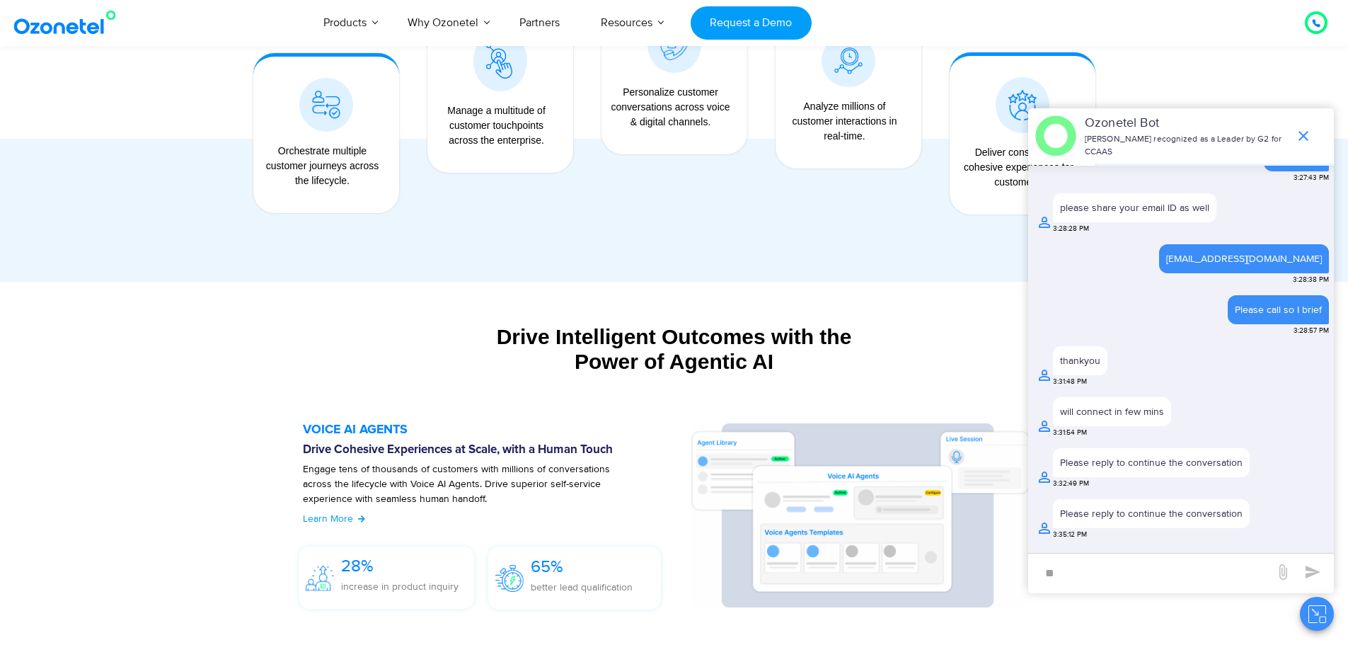
scroll to position [1254, 0]
